Goal: Task Accomplishment & Management: Complete application form

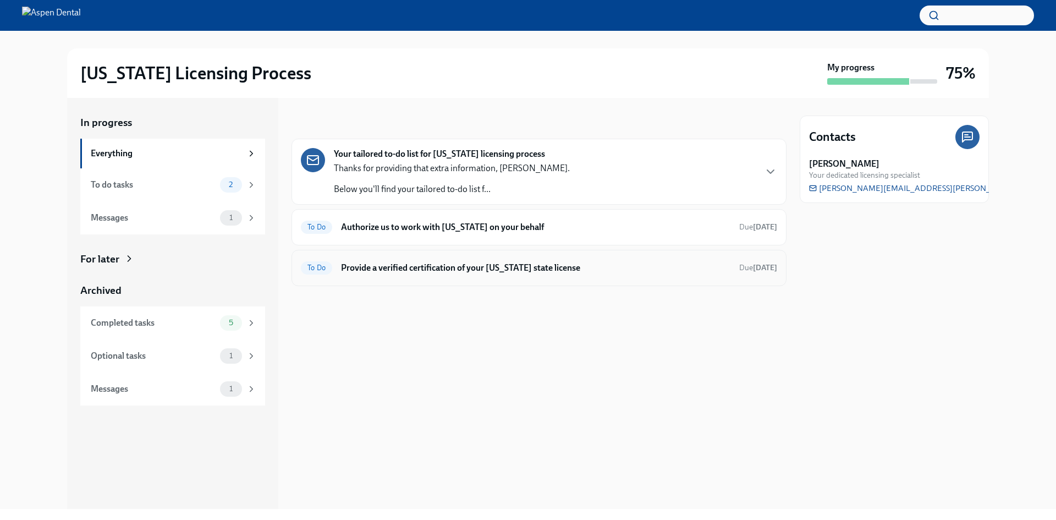
click at [393, 262] on h6 "Provide a verified certification of your [US_STATE] state license" at bounding box center [535, 268] width 389 height 12
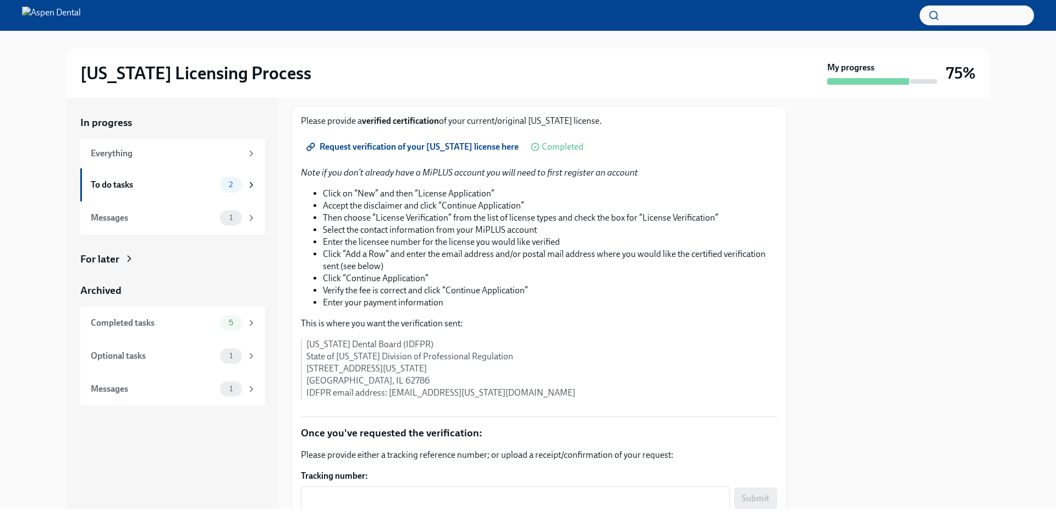
scroll to position [65, 0]
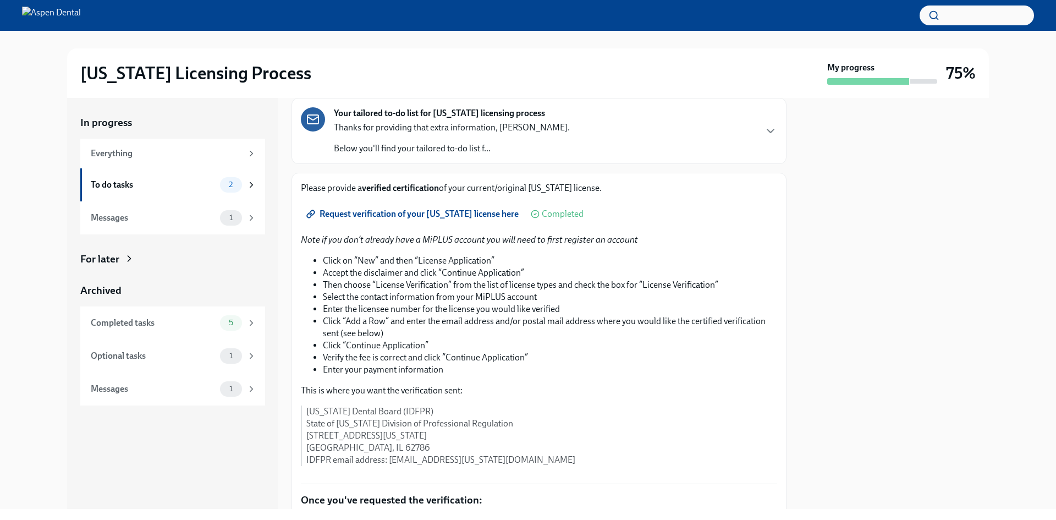
click at [420, 216] on span "Request verification of your [US_STATE] license here" at bounding box center [413, 213] width 210 height 11
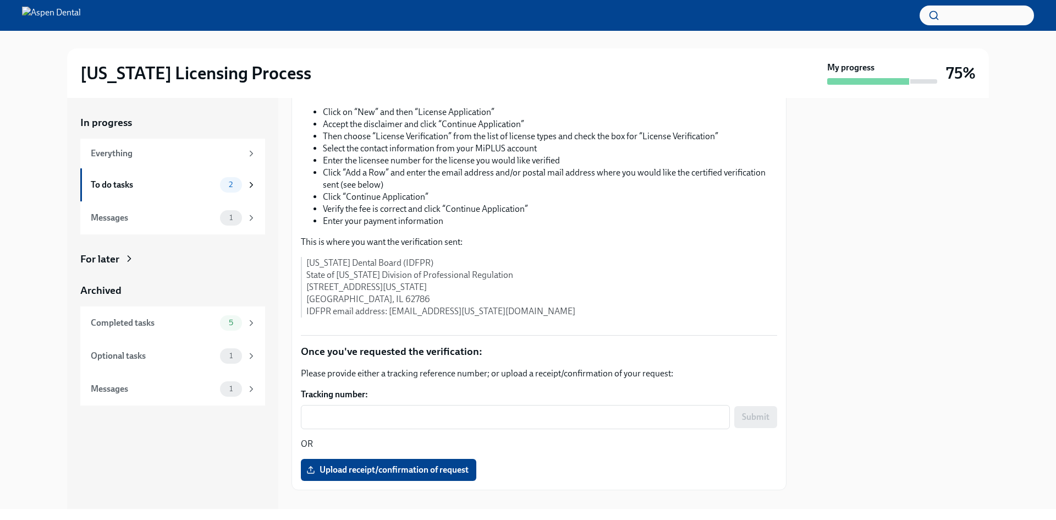
scroll to position [230, 0]
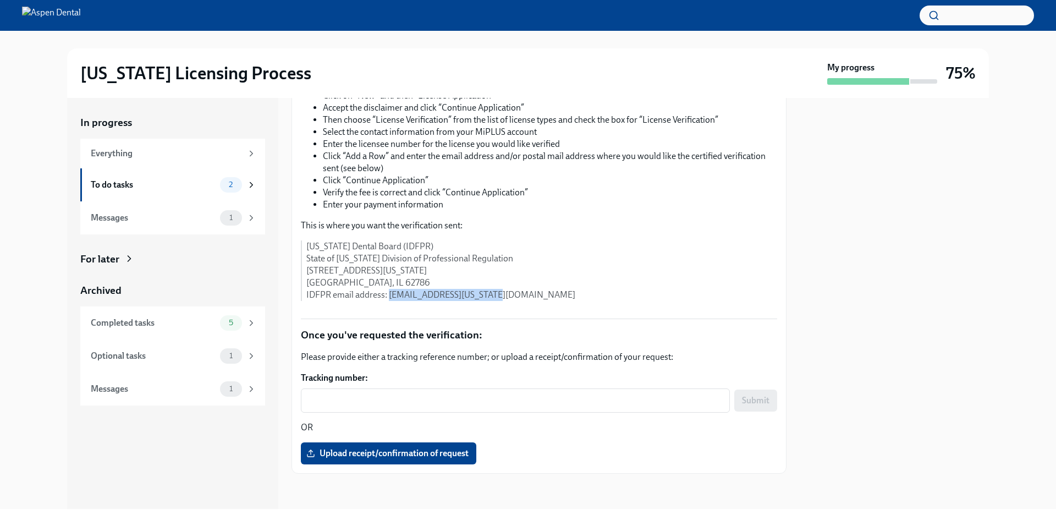
drag, startPoint x: 511, startPoint y: 295, endPoint x: 389, endPoint y: 295, distance: 121.5
click at [389, 295] on p "[US_STATE] Dental Board (IDFPR) State of [US_STATE] Division of Professional Re…" at bounding box center [541, 270] width 471 height 60
copy p "[EMAIL_ADDRESS][US_STATE][DOMAIN_NAME]"
drag, startPoint x: 402, startPoint y: 246, endPoint x: 305, endPoint y: 244, distance: 96.8
click at [305, 244] on div "[US_STATE] Dental Board (IDFPR) State of [US_STATE] Division of Professional Re…" at bounding box center [539, 270] width 476 height 60
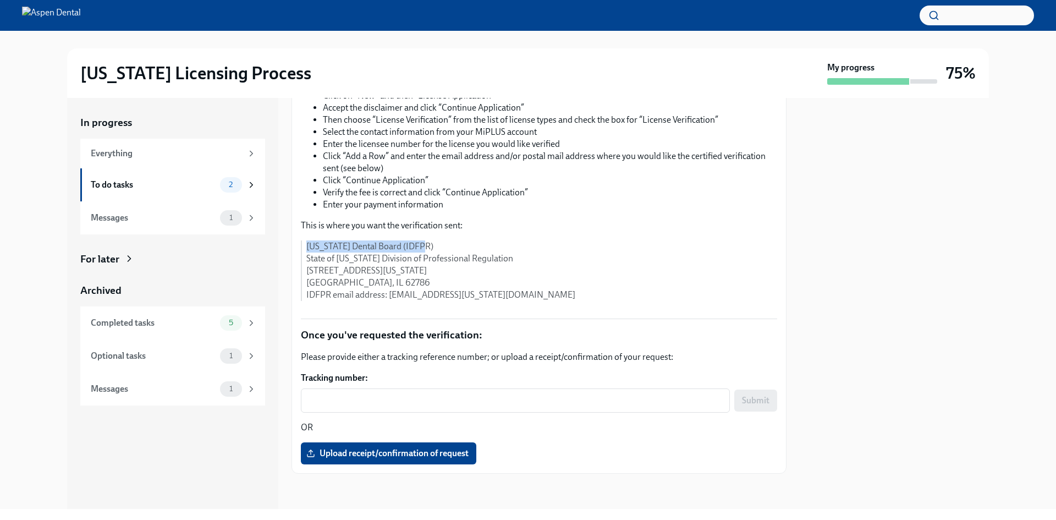
copy p "[US_STATE] Dental Board (IDFPR)"
drag, startPoint x: 306, startPoint y: 272, endPoint x: 455, endPoint y: 276, distance: 148.5
click at [455, 276] on p "[US_STATE] Dental Board (IDFPR) State of [US_STATE] Division of Professional Re…" at bounding box center [541, 270] width 471 height 60
copy p "[STREET_ADDRESS][US_STATE]"
drag, startPoint x: 306, startPoint y: 283, endPoint x: 390, endPoint y: 285, distance: 83.6
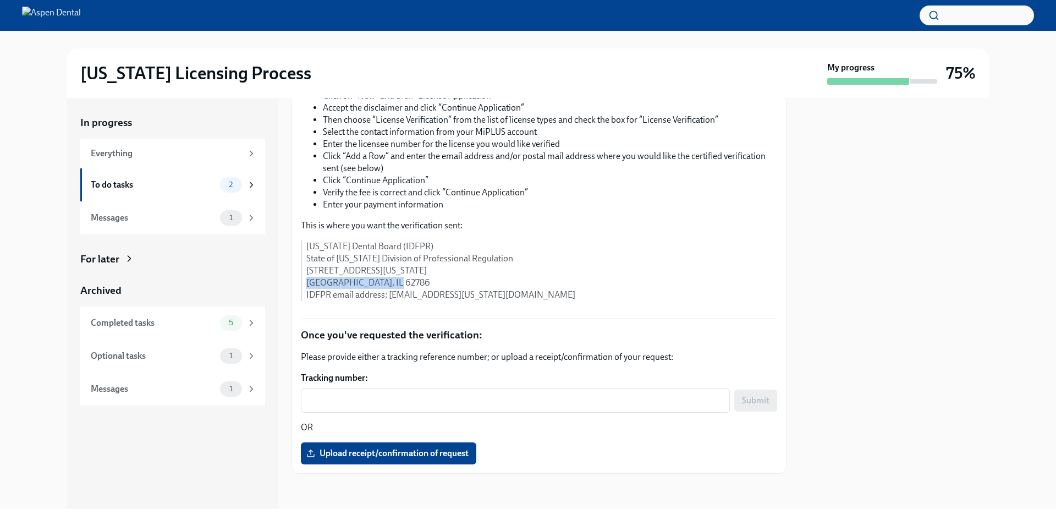
click at [390, 285] on p "[US_STATE] Dental Board (IDFPR) State of [US_STATE] Division of Professional Re…" at bounding box center [541, 270] width 471 height 60
copy p "[GEOGRAPHIC_DATA], IL 62786"
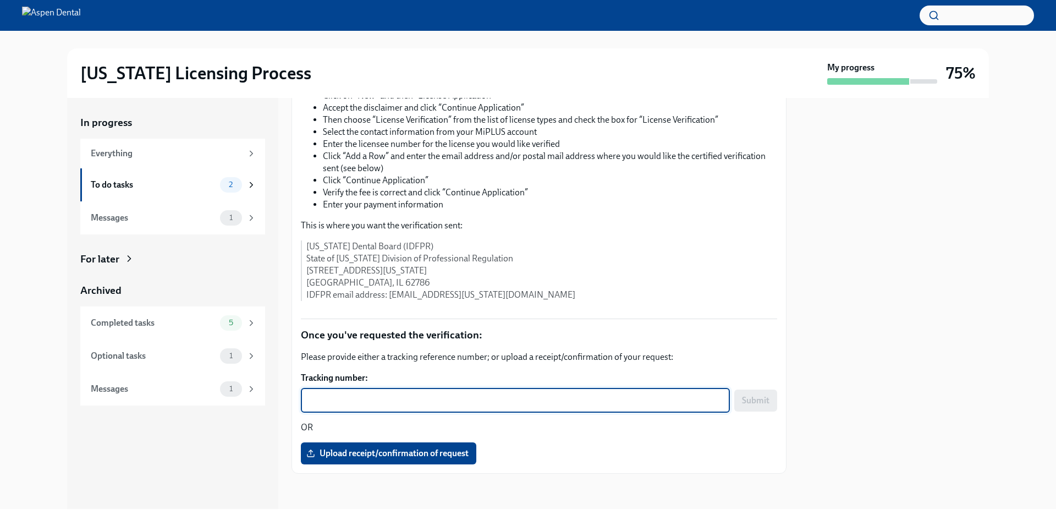
click at [410, 396] on textarea "Tracking number:" at bounding box center [515, 400] width 416 height 13
paste textarea "LV007647APP25"
type textarea "LV007647APP25"
click at [742, 401] on span "Submit" at bounding box center [755, 400] width 27 height 11
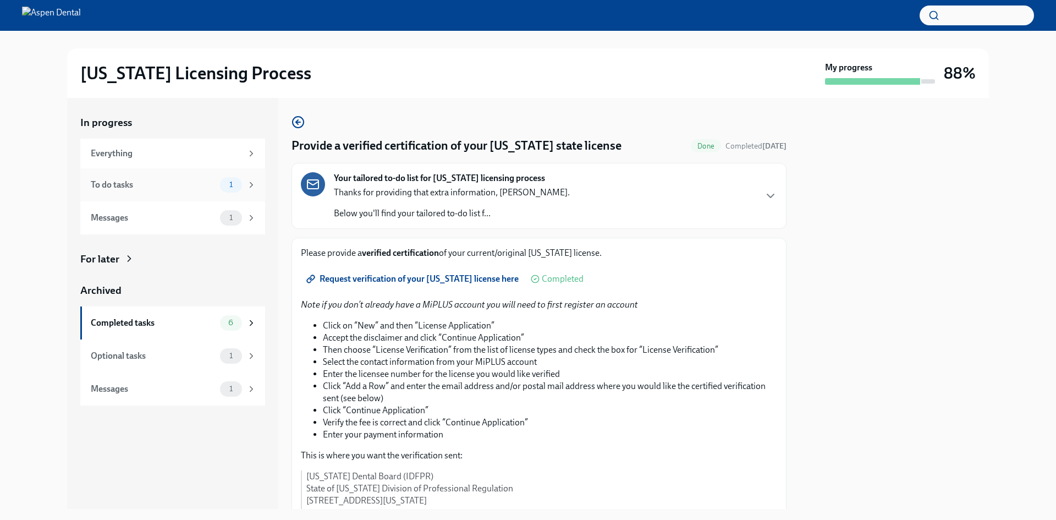
click at [129, 184] on div "To do tasks" at bounding box center [153, 185] width 125 height 12
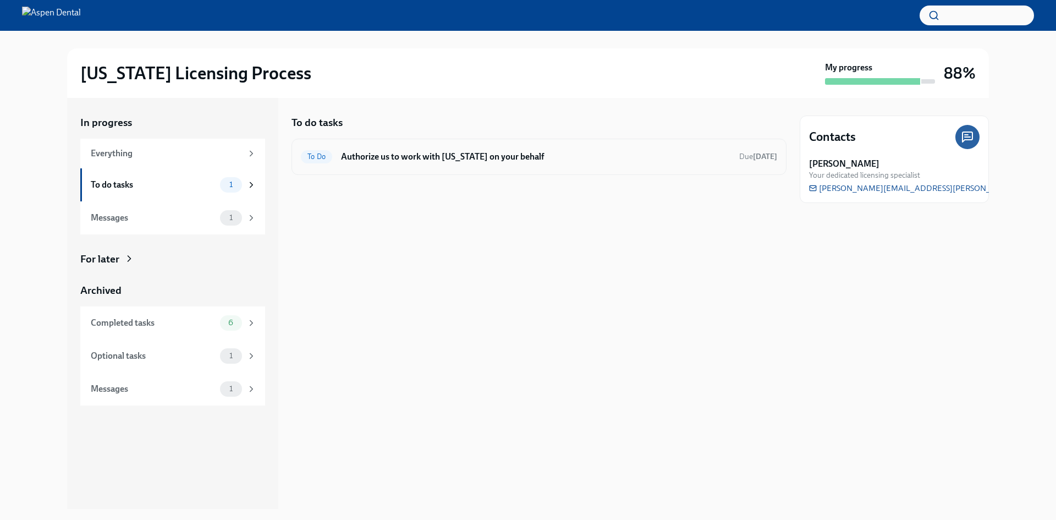
click at [443, 157] on h6 "Authorize us to work with [US_STATE] on your behalf" at bounding box center [535, 157] width 389 height 12
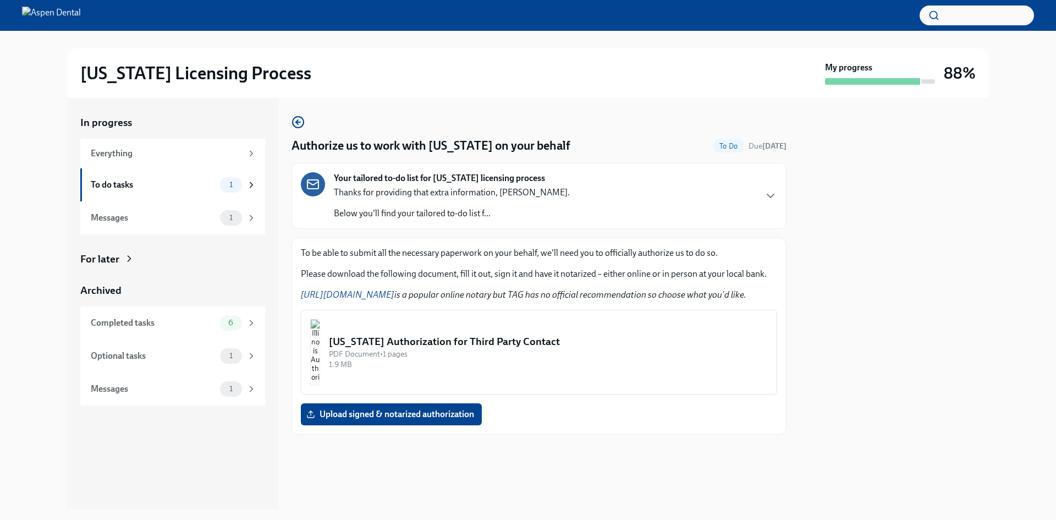
click at [320, 352] on img "button" at bounding box center [315, 352] width 10 height 66
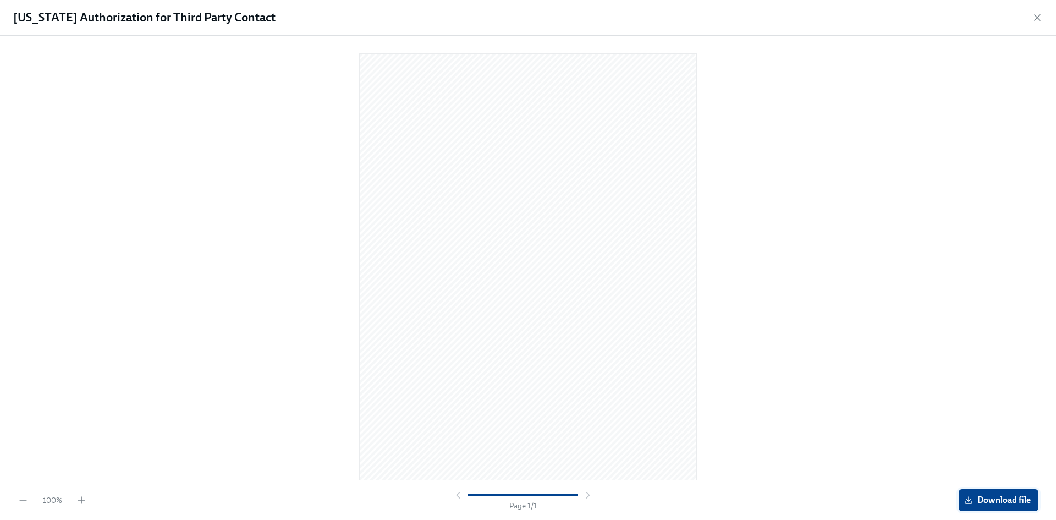
click at [983, 509] on button "Download file" at bounding box center [998, 500] width 80 height 22
